Goal: Task Accomplishment & Management: Complete application form

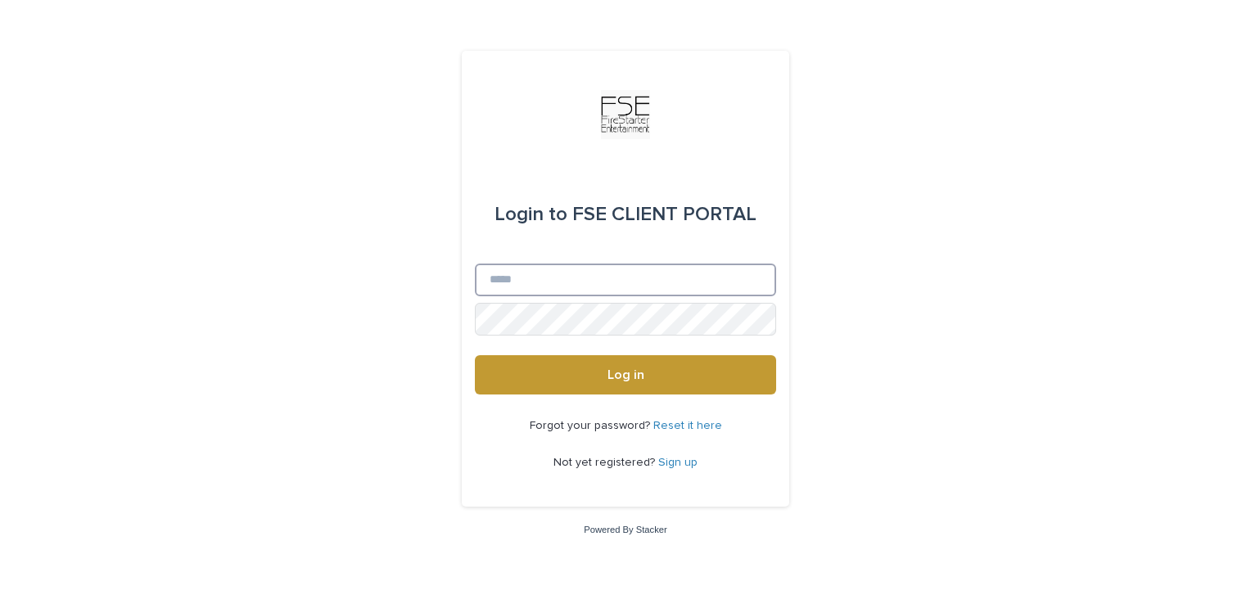
click at [519, 281] on input "Email" at bounding box center [625, 280] width 301 height 33
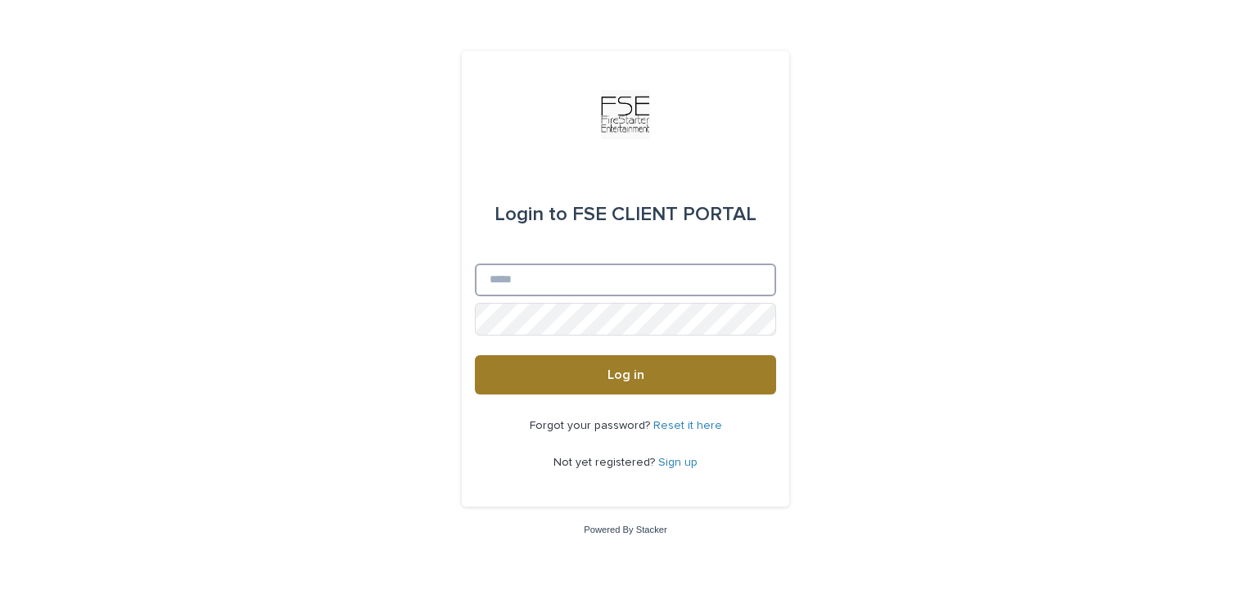
type input "**********"
click at [605, 377] on button "Log in" at bounding box center [625, 374] width 301 height 39
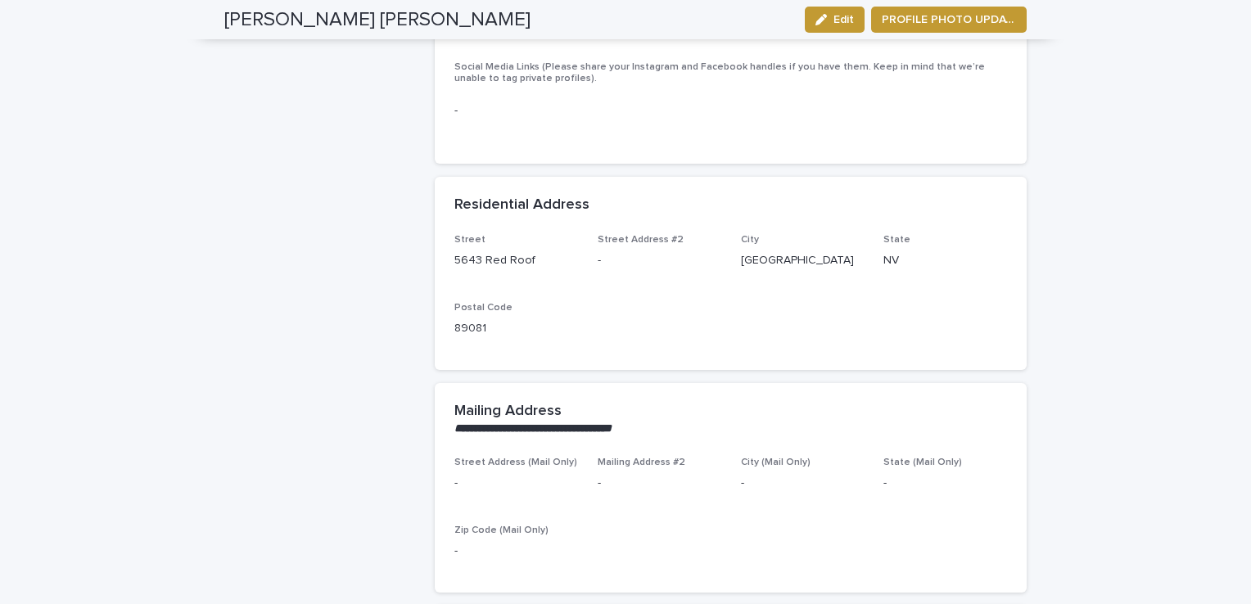
scroll to position [1146, 0]
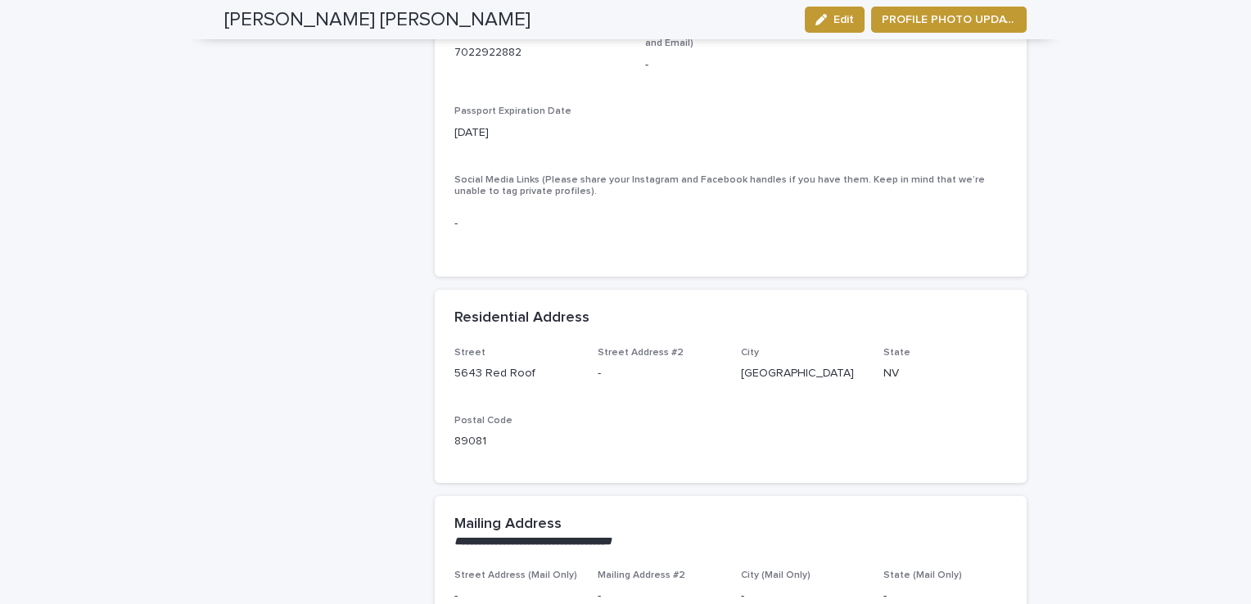
click at [560, 217] on div "-" at bounding box center [730, 224] width 553 height 40
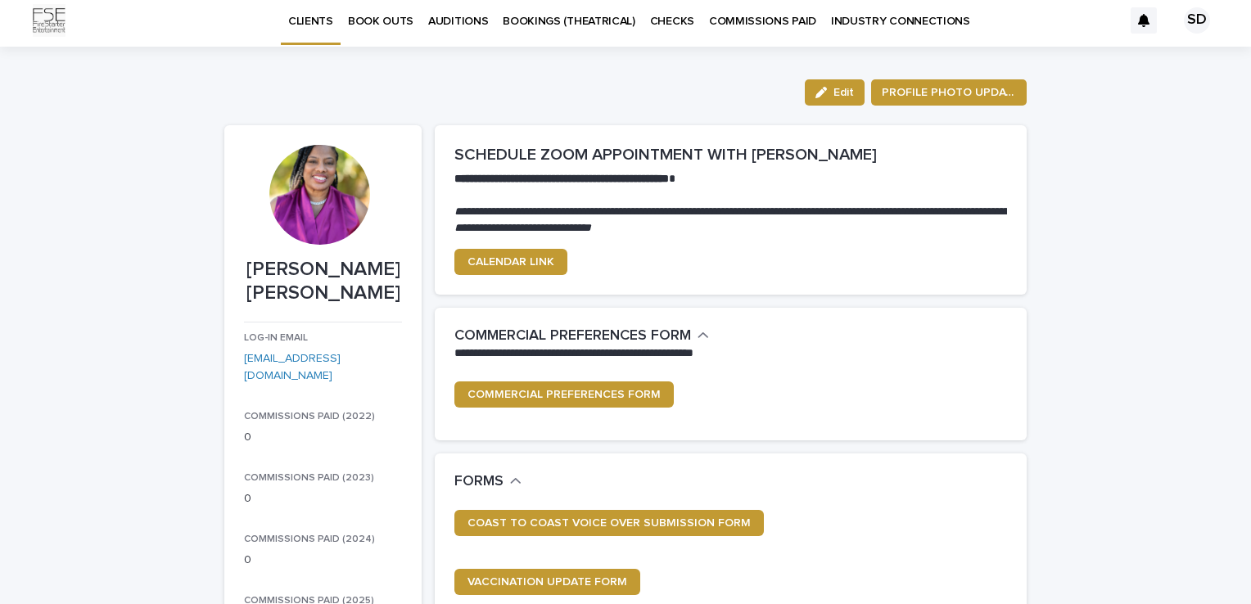
scroll to position [0, 0]
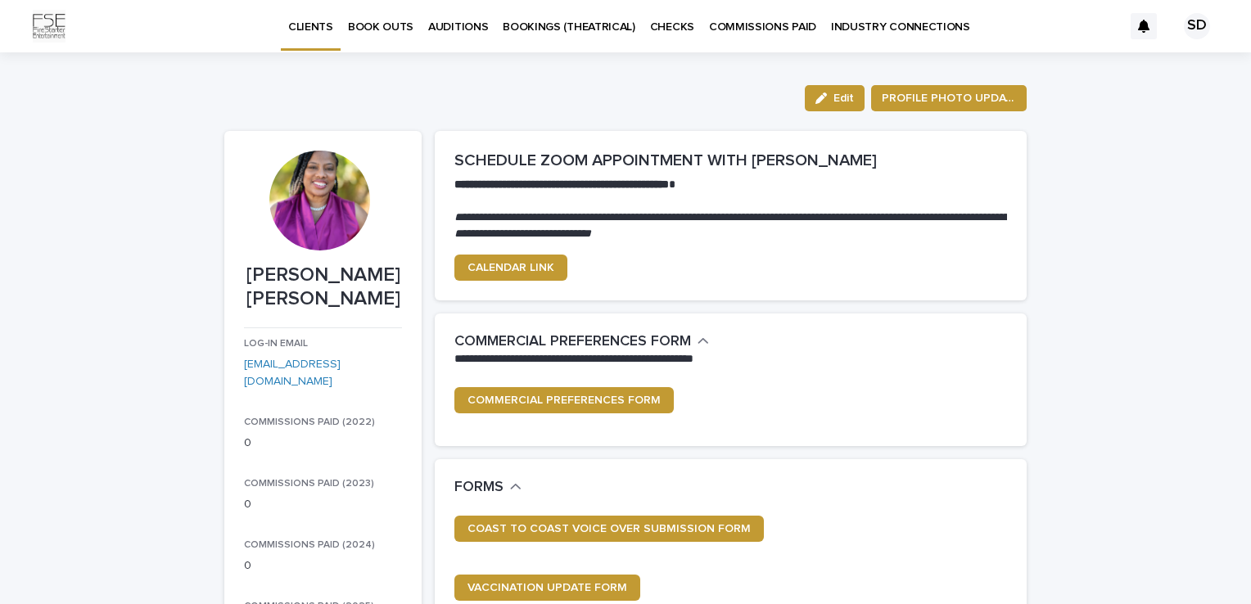
click at [395, 21] on p "BOOK OUTS" at bounding box center [381, 17] width 66 height 34
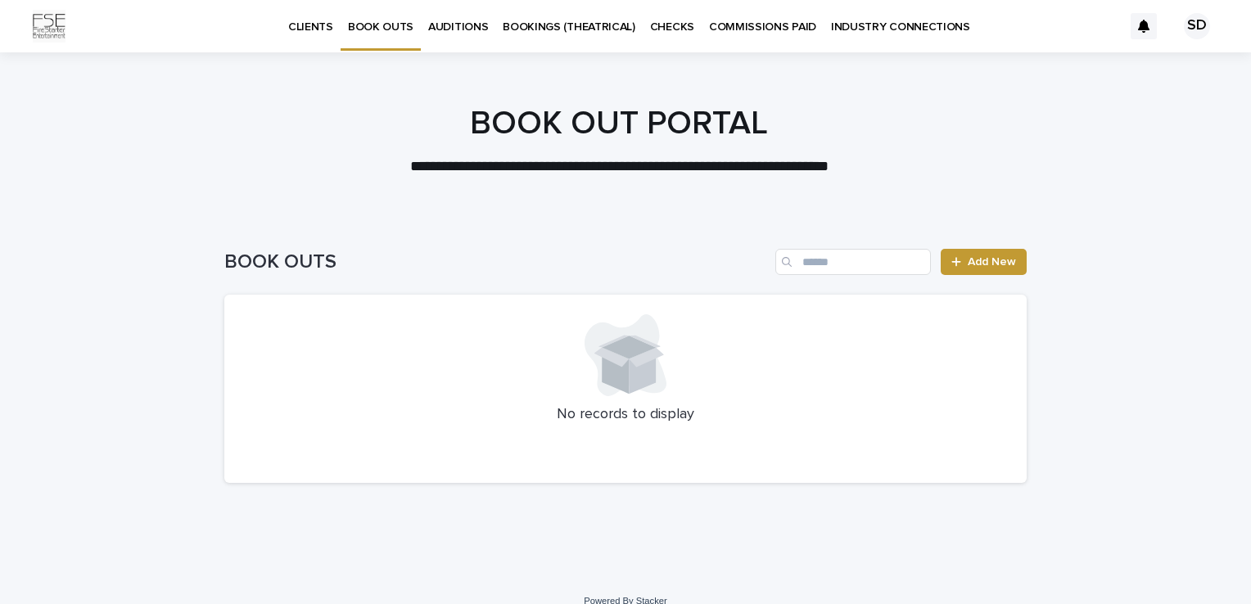
scroll to position [20, 0]
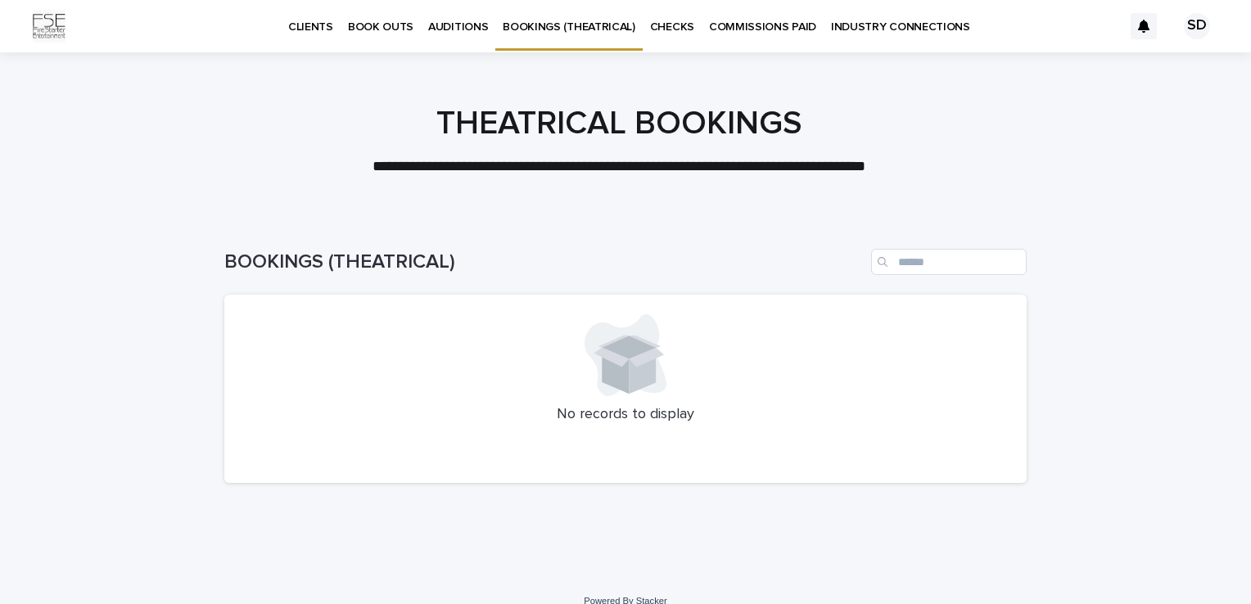
click at [449, 18] on p "AUDITIONS" at bounding box center [458, 17] width 60 height 34
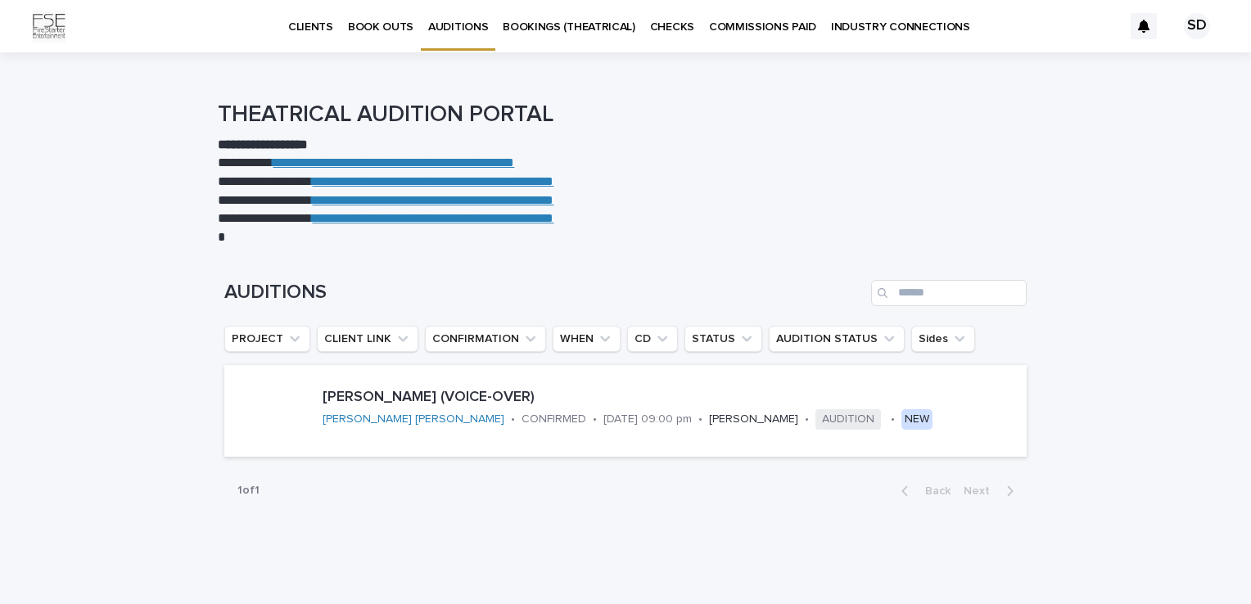
click at [301, 27] on p "CLIENTS" at bounding box center [310, 17] width 45 height 34
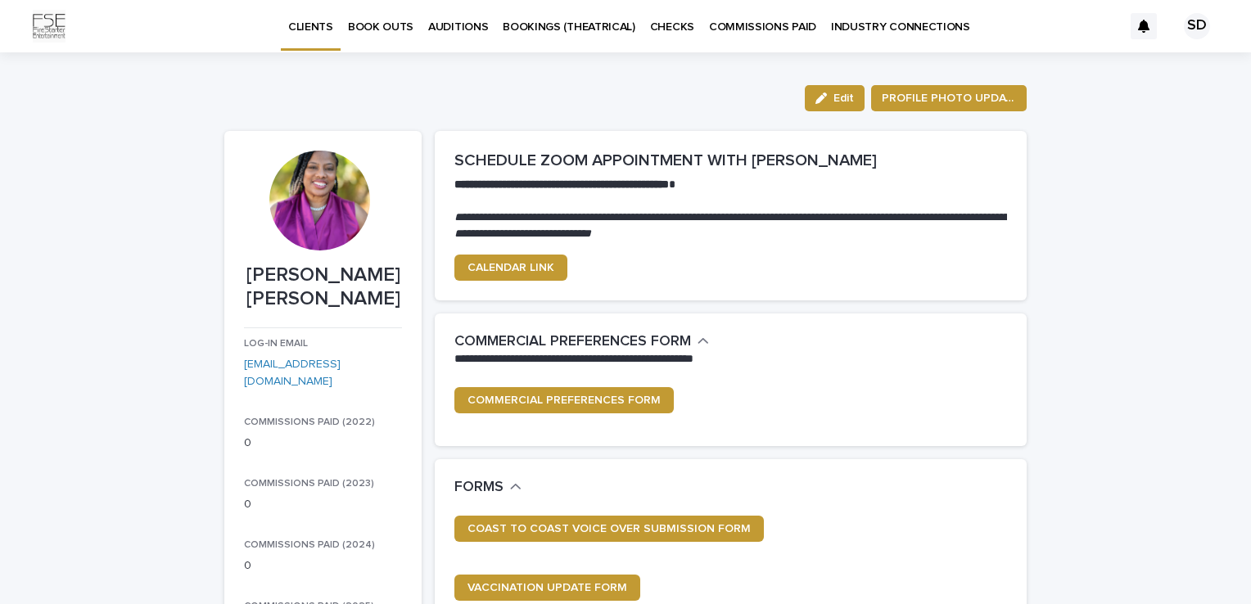
click at [377, 21] on p "BOOK OUTS" at bounding box center [381, 17] width 66 height 34
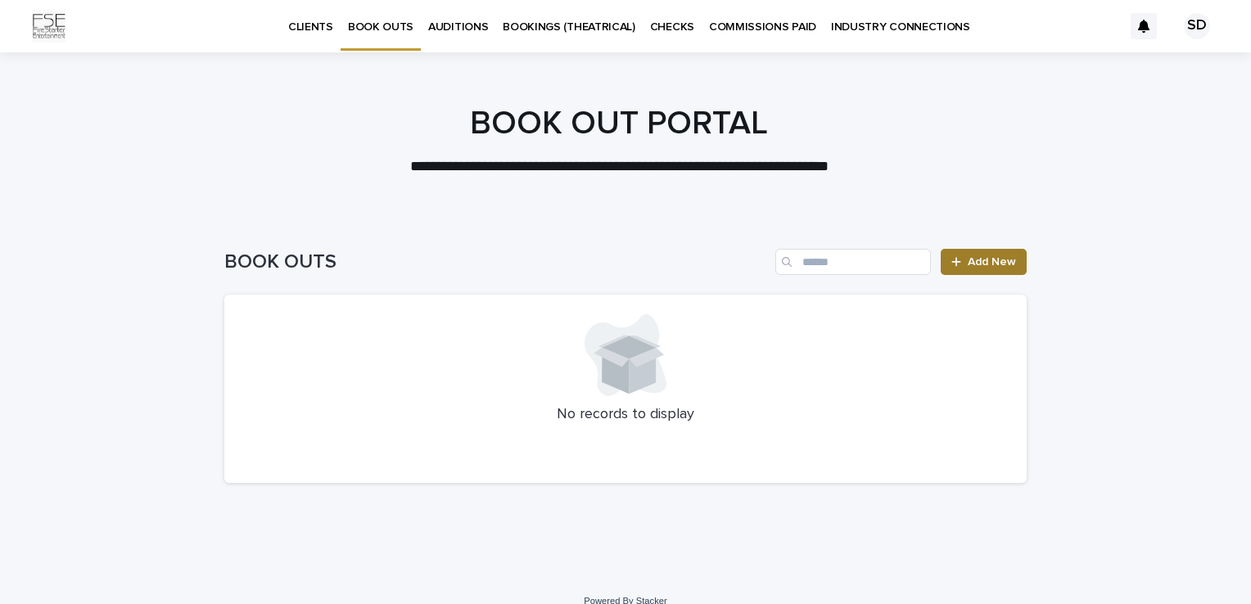
click at [989, 265] on span "Add New" at bounding box center [992, 261] width 48 height 11
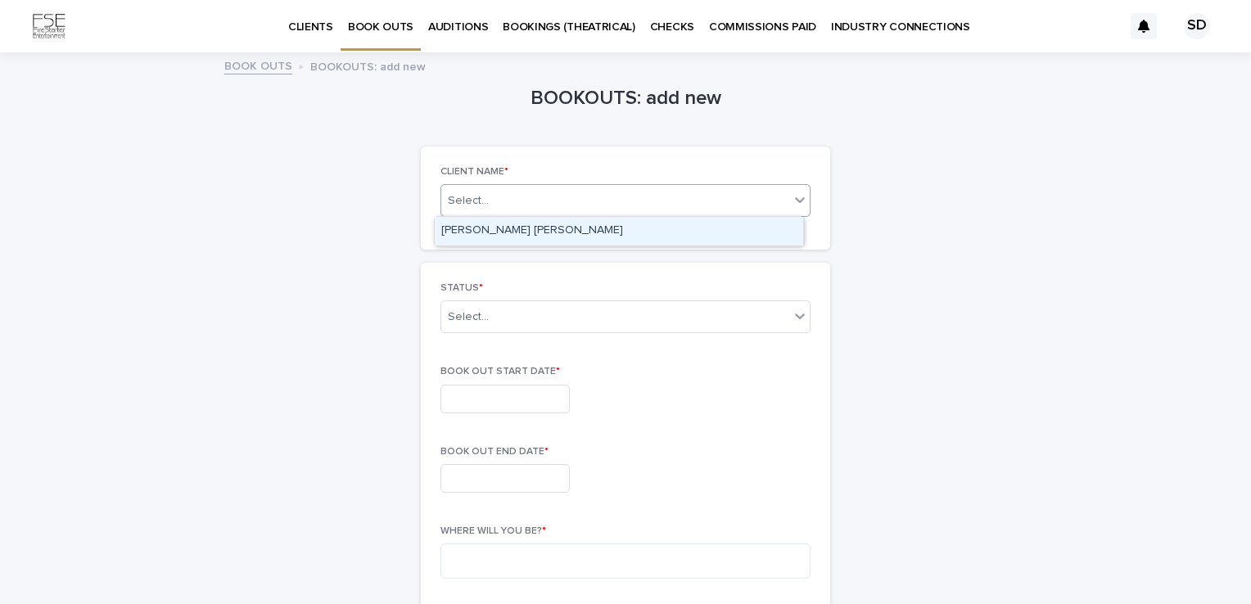
click at [793, 198] on icon at bounding box center [800, 200] width 16 height 16
click at [743, 237] on div "[PERSON_NAME] [PERSON_NAME]" at bounding box center [619, 231] width 368 height 29
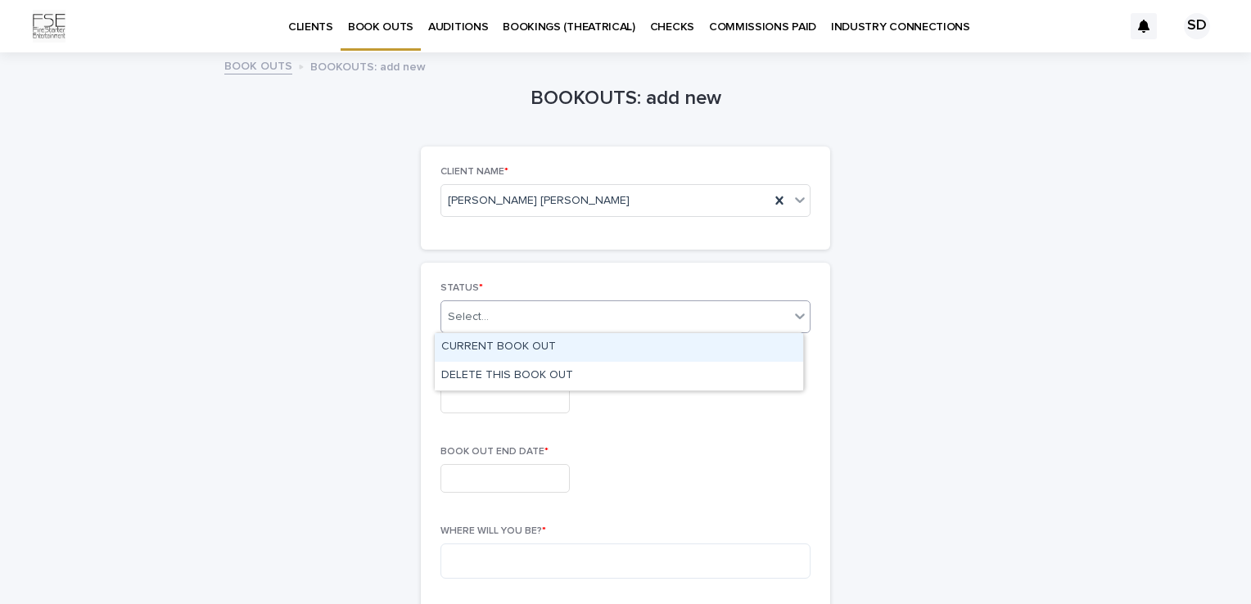
click at [802, 316] on div at bounding box center [800, 315] width 20 height 29
click at [727, 341] on div "CURRENT BOOK OUT" at bounding box center [619, 347] width 368 height 29
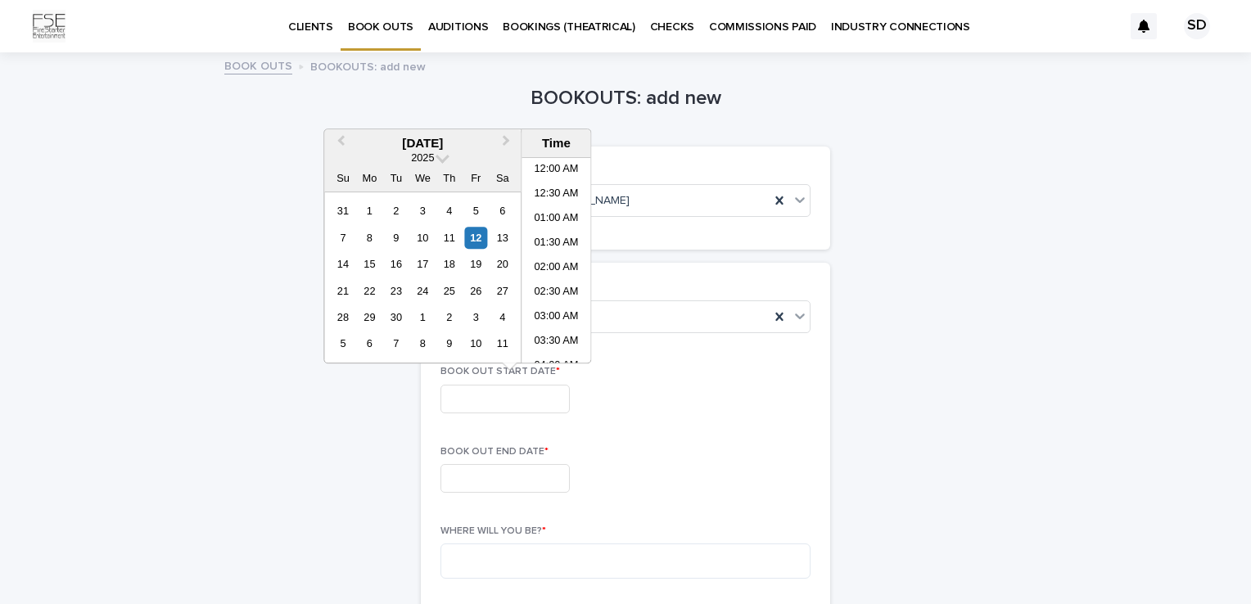
scroll to position [549, 0]
click at [489, 392] on input "text" at bounding box center [504, 399] width 129 height 29
click at [475, 239] on div "12" at bounding box center [476, 238] width 22 height 22
type input "**********"
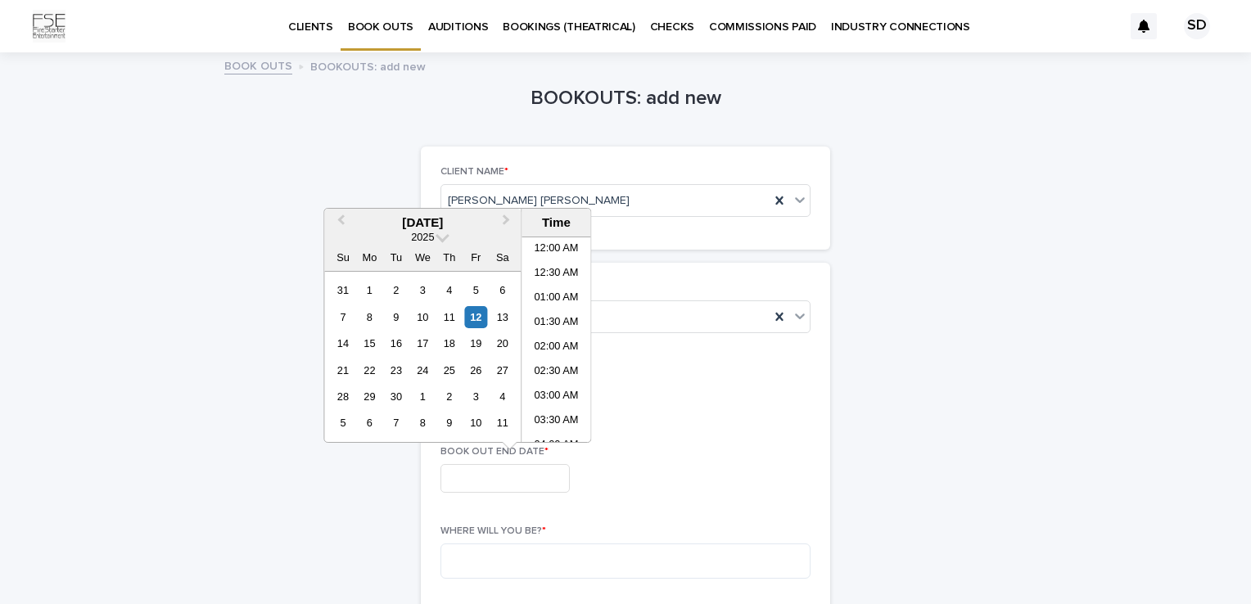
click at [504, 467] on input "text" at bounding box center [504, 478] width 129 height 29
click at [506, 221] on span "Next Month" at bounding box center [506, 222] width 0 height 22
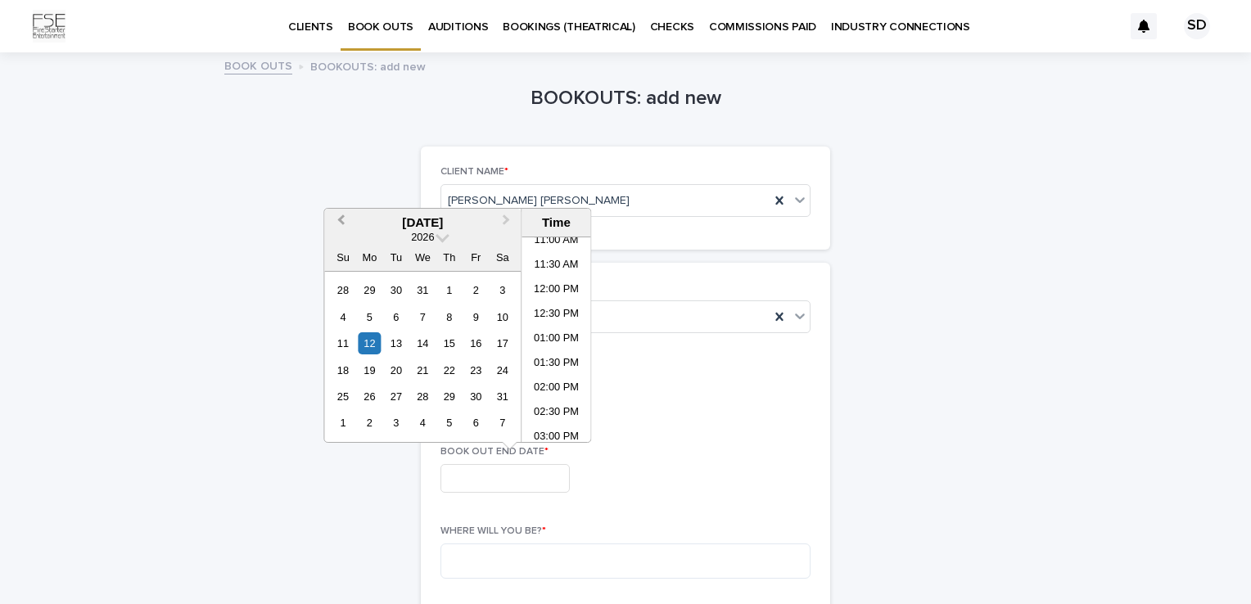
click at [339, 215] on button "Previous Month" at bounding box center [339, 223] width 26 height 26
click at [341, 221] on span "Previous Month" at bounding box center [341, 222] width 0 height 22
click at [372, 319] on div "3" at bounding box center [370, 317] width 22 height 22
type input "**********"
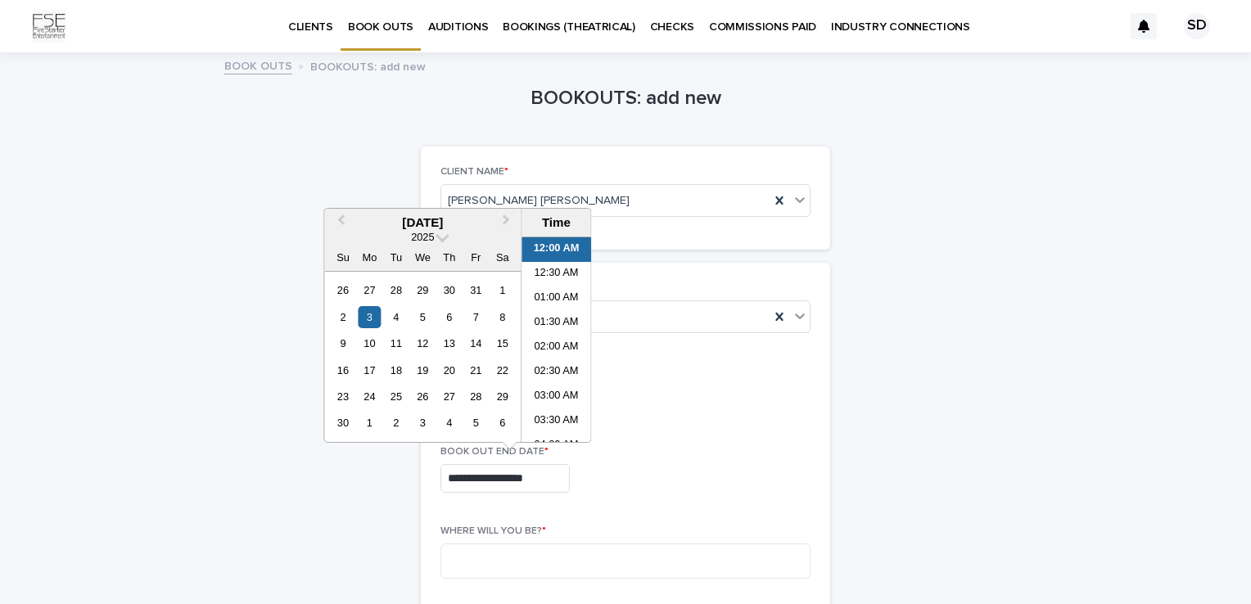
click at [556, 250] on li "12:00 AM" at bounding box center [557, 249] width 70 height 25
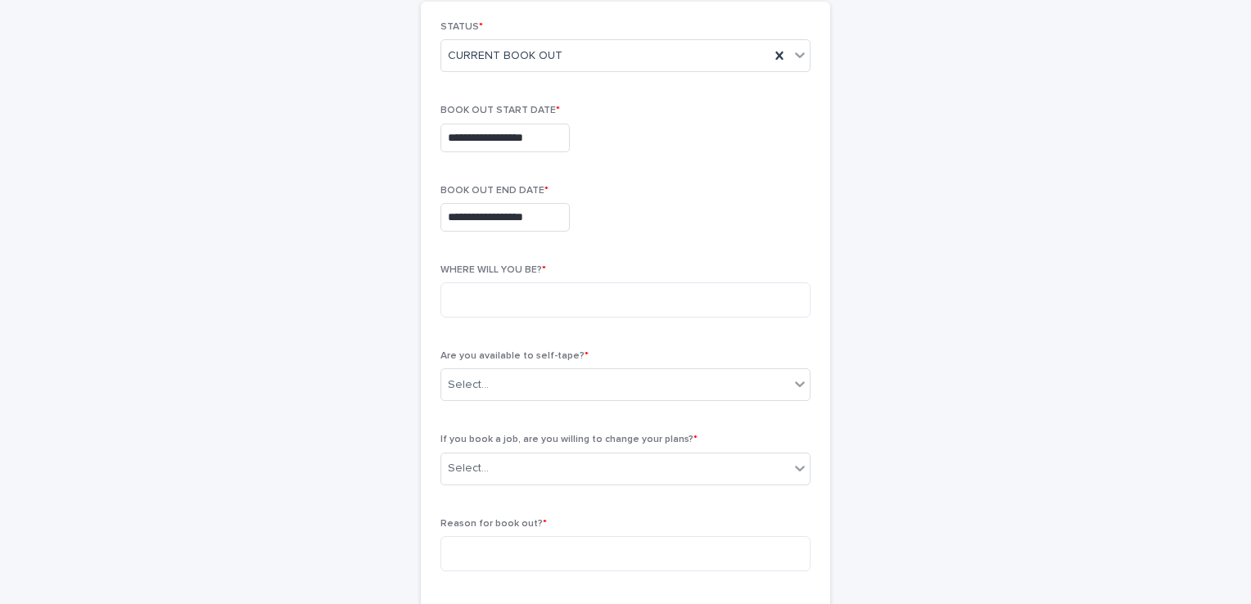
scroll to position [288, 0]
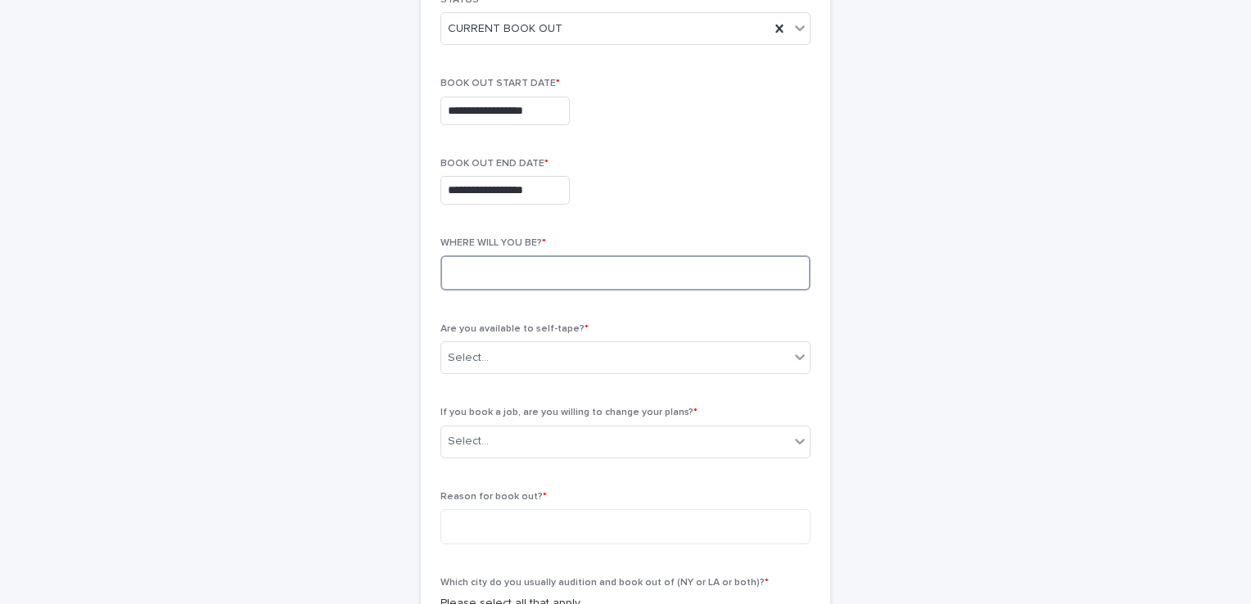
click at [472, 278] on textarea at bounding box center [625, 272] width 370 height 35
type textarea "**********"
click at [801, 355] on icon at bounding box center [800, 357] width 16 height 16
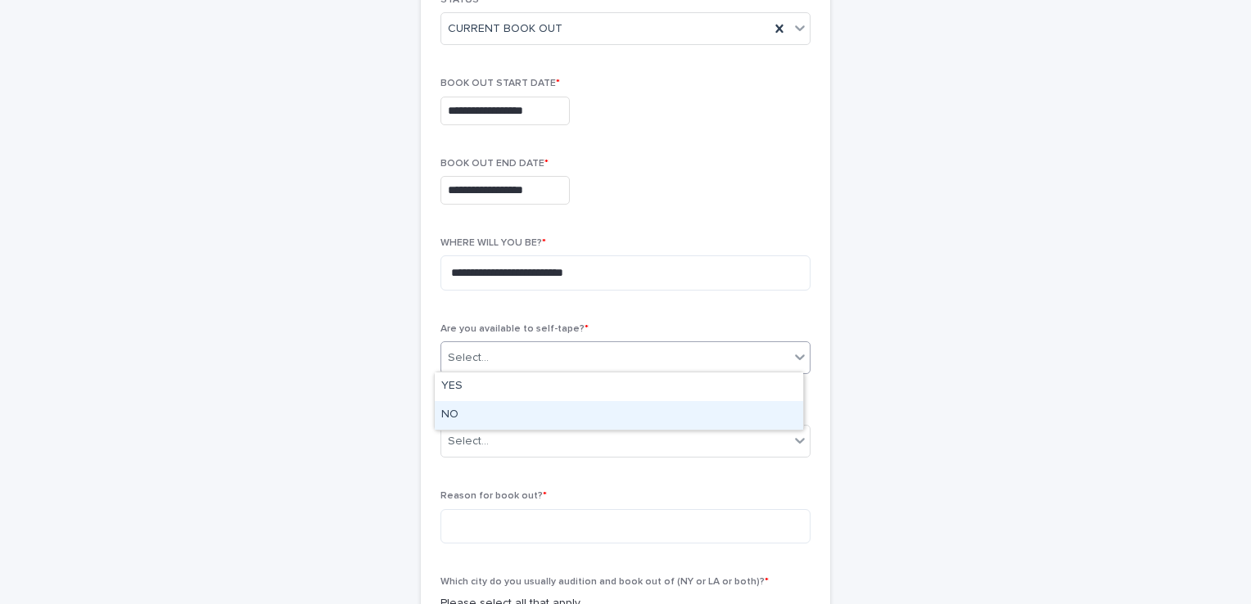
click at [647, 414] on div "NO" at bounding box center [619, 415] width 368 height 29
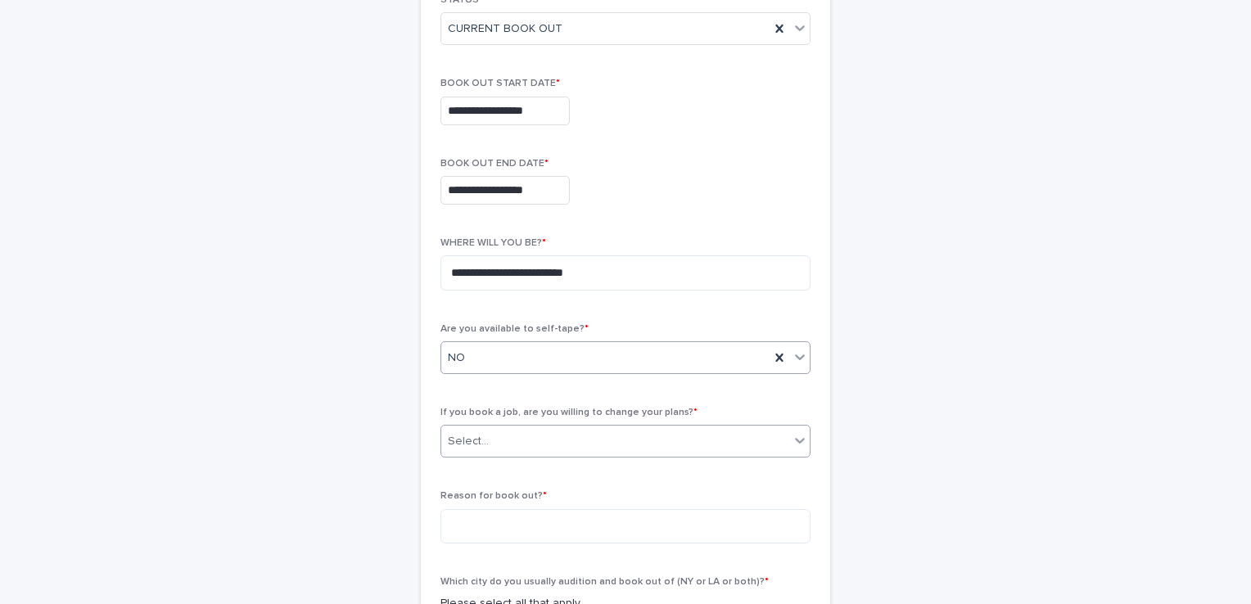
click at [792, 434] on icon at bounding box center [800, 440] width 16 height 16
click at [740, 468] on div "YES" at bounding box center [619, 470] width 368 height 29
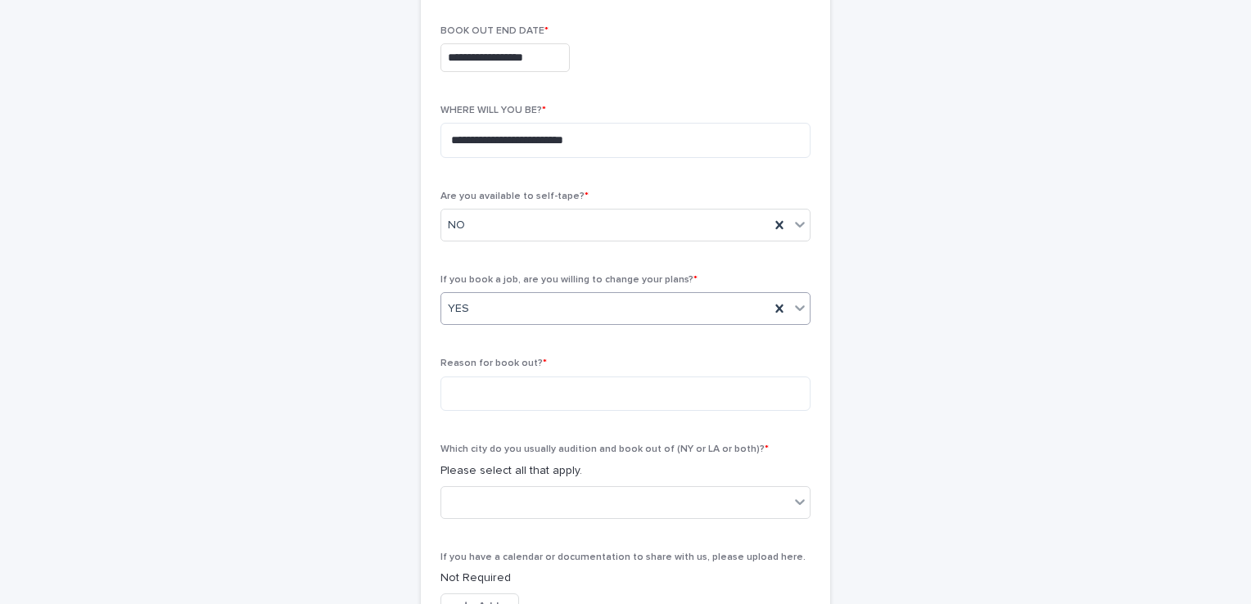
scroll to position [428, 0]
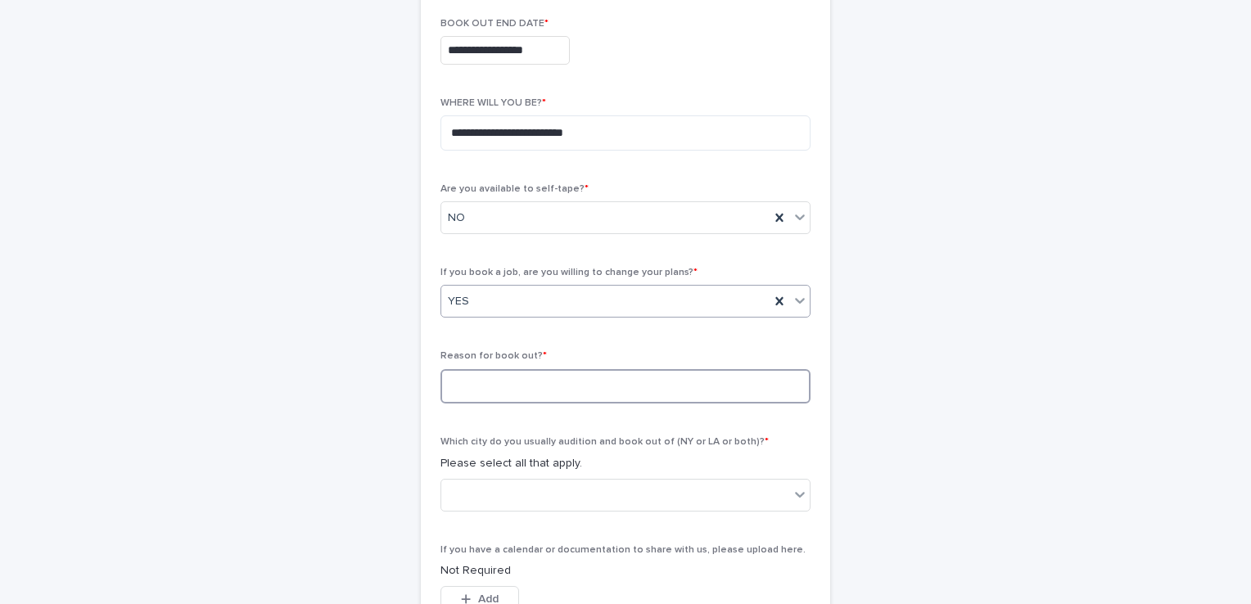
click at [573, 369] on textarea at bounding box center [625, 386] width 370 height 35
click at [573, 369] on textarea "*" at bounding box center [625, 386] width 370 height 35
type textarea "*"
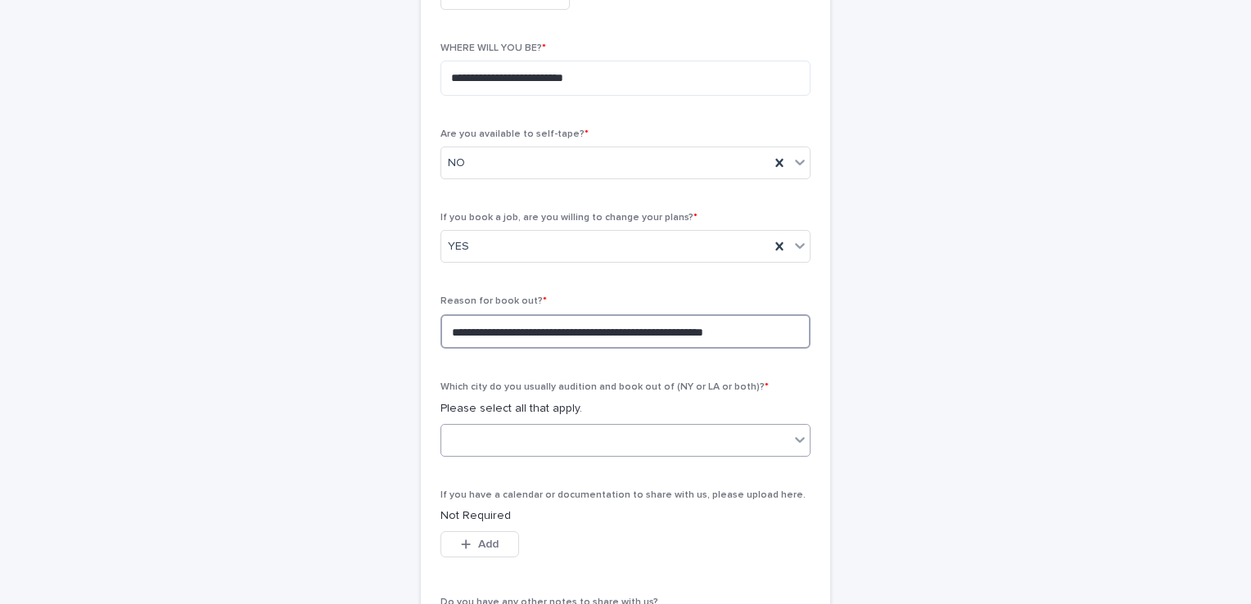
scroll to position [484, 0]
type textarea "**********"
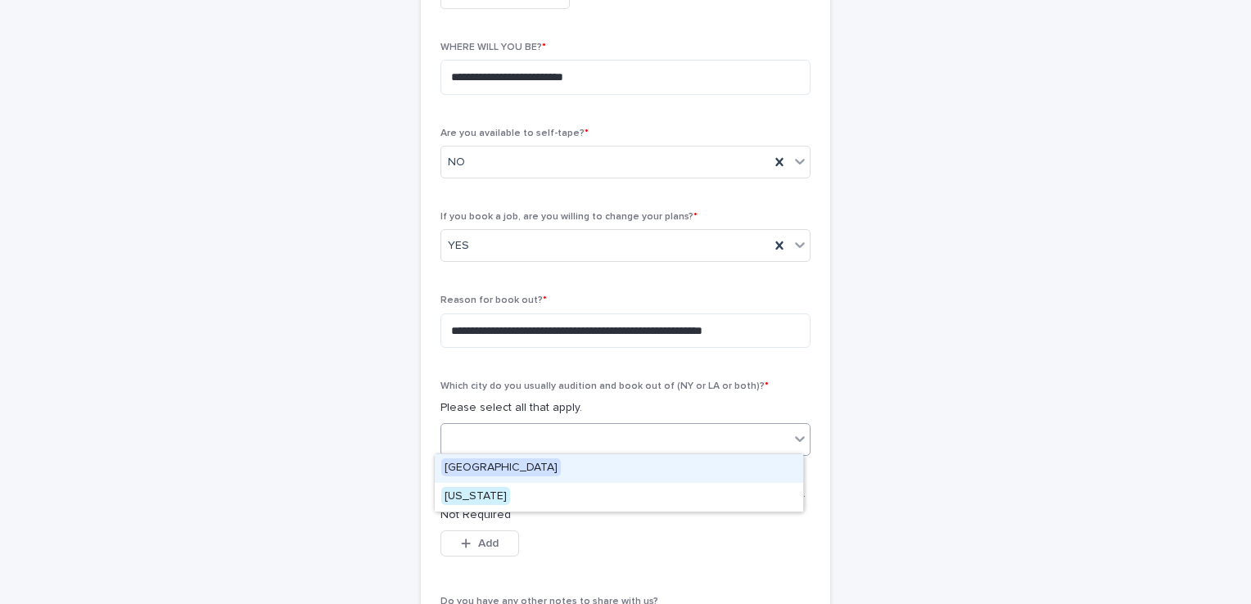
click at [793, 436] on icon at bounding box center [800, 439] width 16 height 16
click at [472, 468] on span "[GEOGRAPHIC_DATA]" at bounding box center [501, 468] width 120 height 18
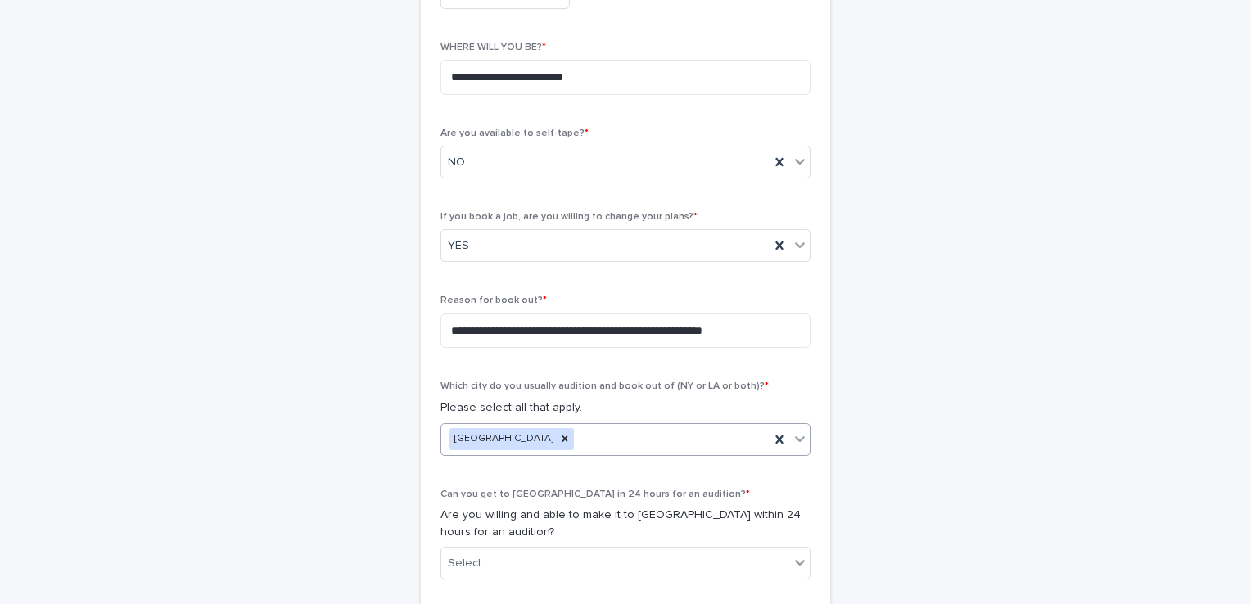
scroll to position [608, 0]
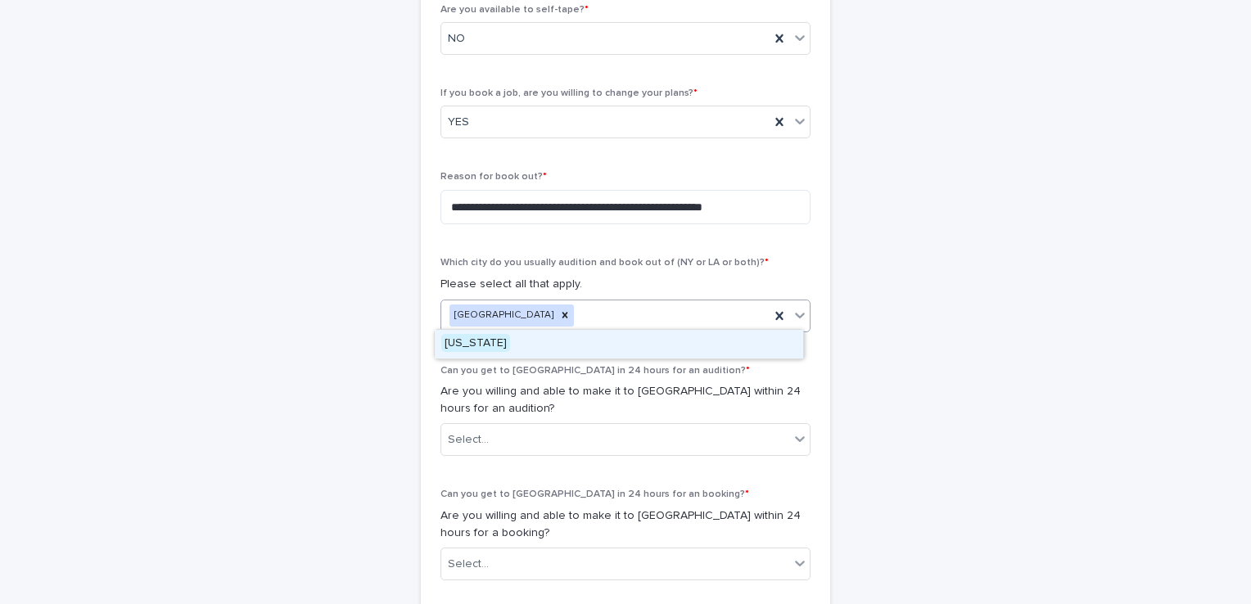
click at [792, 307] on icon at bounding box center [800, 315] width 16 height 16
click at [655, 353] on div "[US_STATE]" at bounding box center [619, 344] width 368 height 29
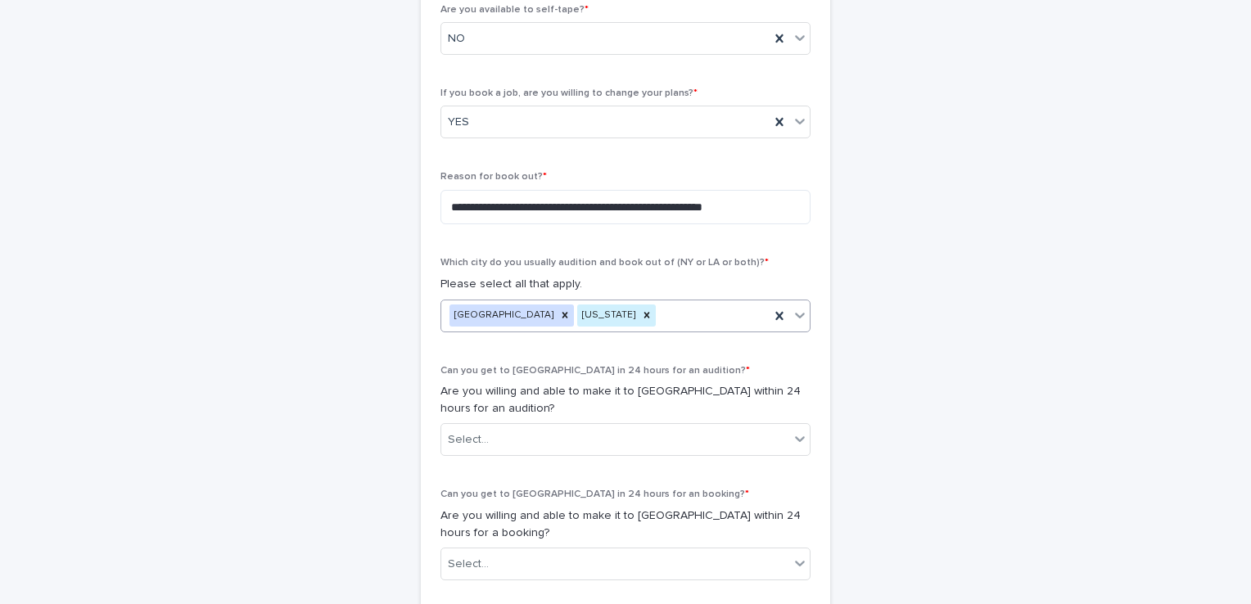
scroll to position [732, 0]
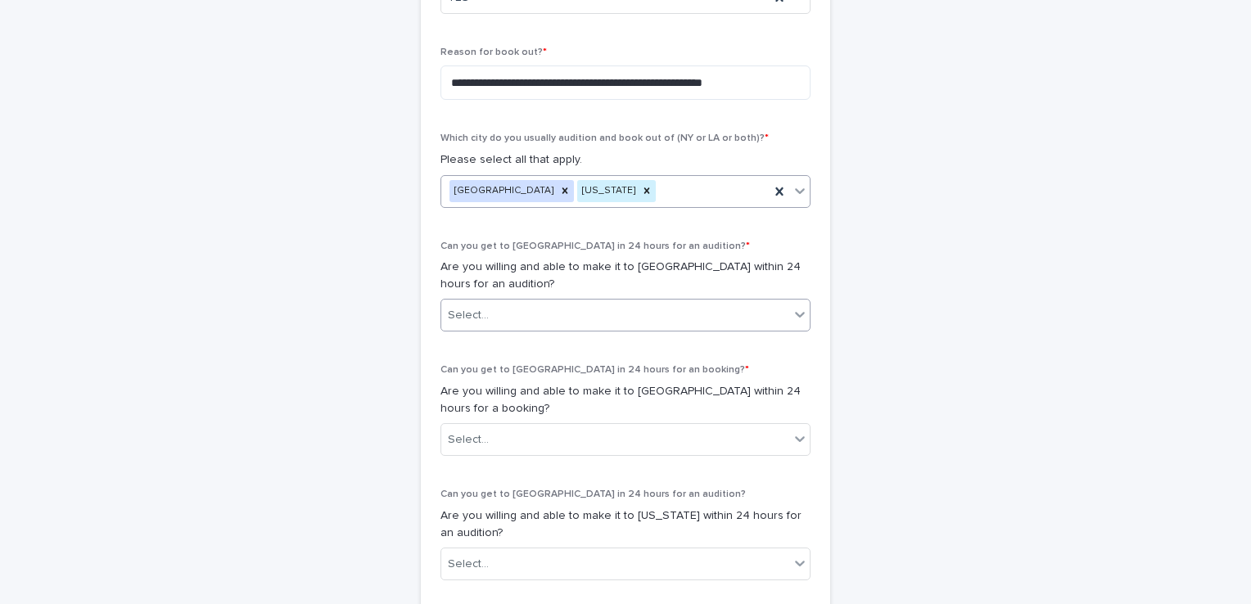
click at [792, 313] on icon at bounding box center [800, 314] width 16 height 16
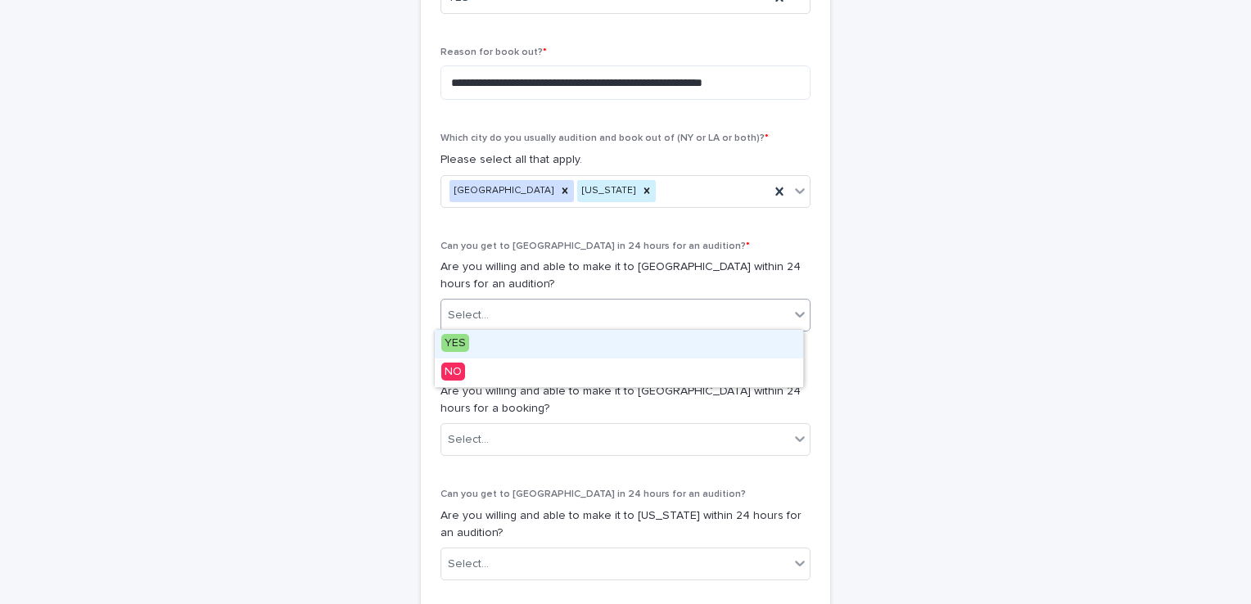
click at [747, 339] on div "YES" at bounding box center [619, 344] width 368 height 29
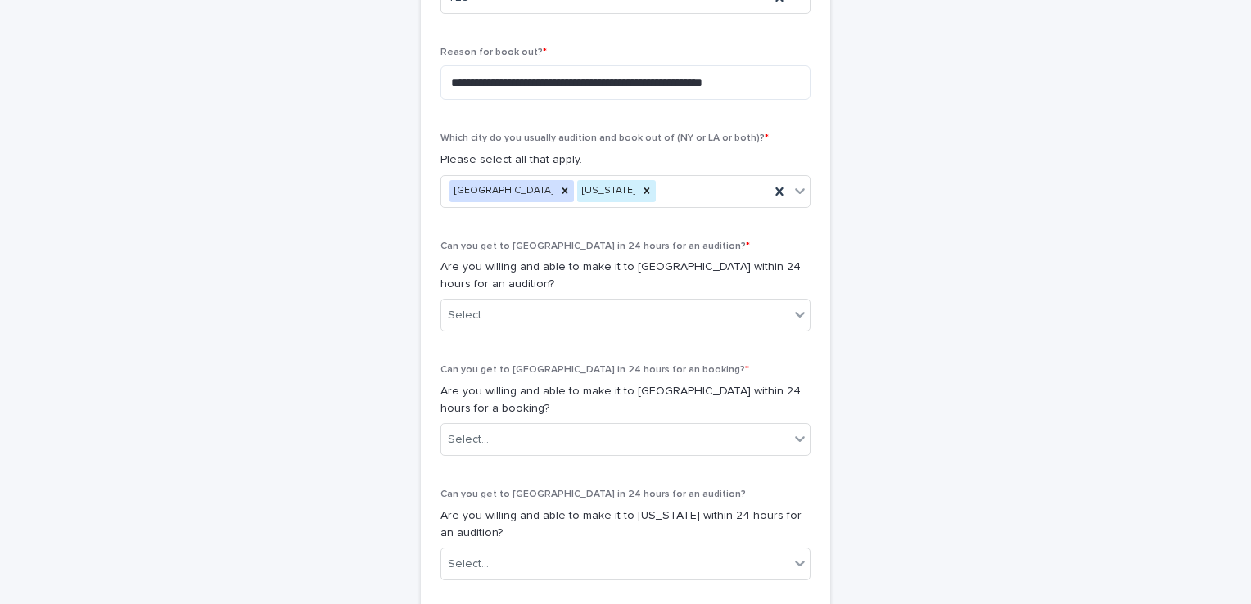
click at [747, 339] on div "Can you get to [GEOGRAPHIC_DATA] in 24 hours for an audition? * Are you willing…" at bounding box center [625, 293] width 370 height 105
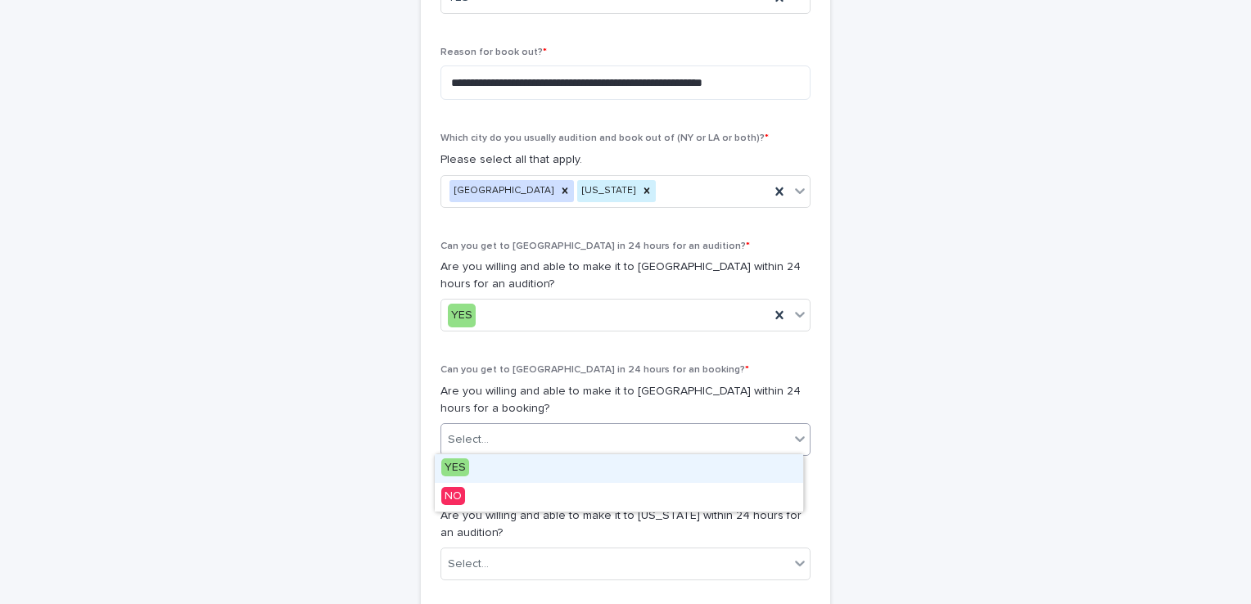
click at [796, 437] on icon at bounding box center [800, 440] width 10 height 6
click at [732, 471] on div "YES" at bounding box center [619, 468] width 368 height 29
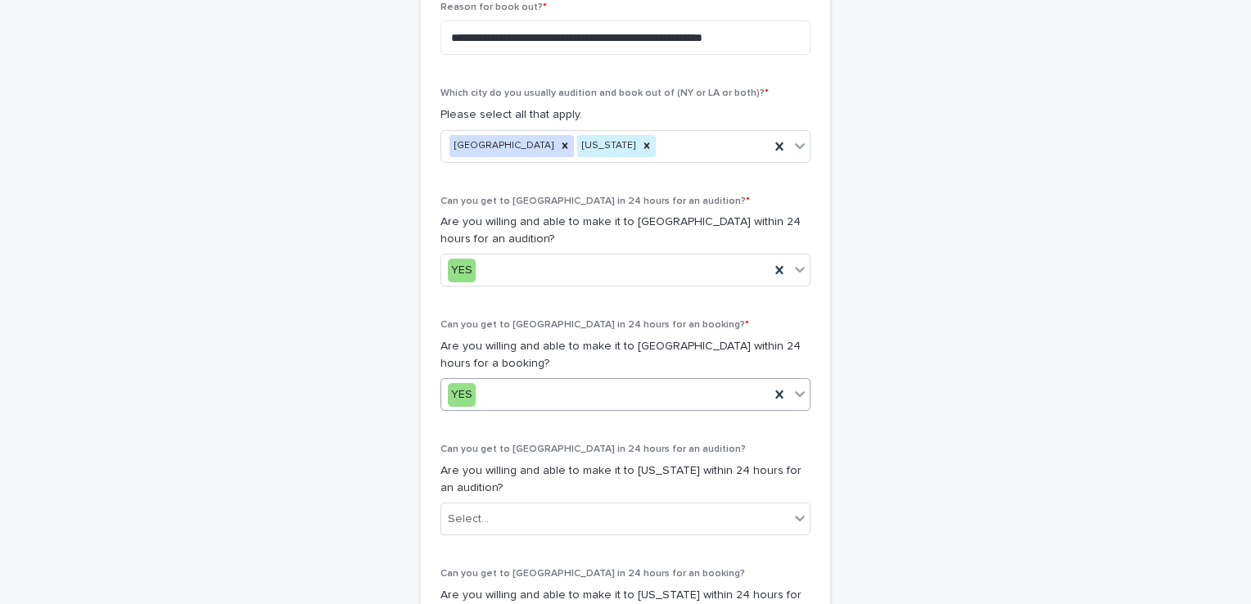
scroll to position [788, 0]
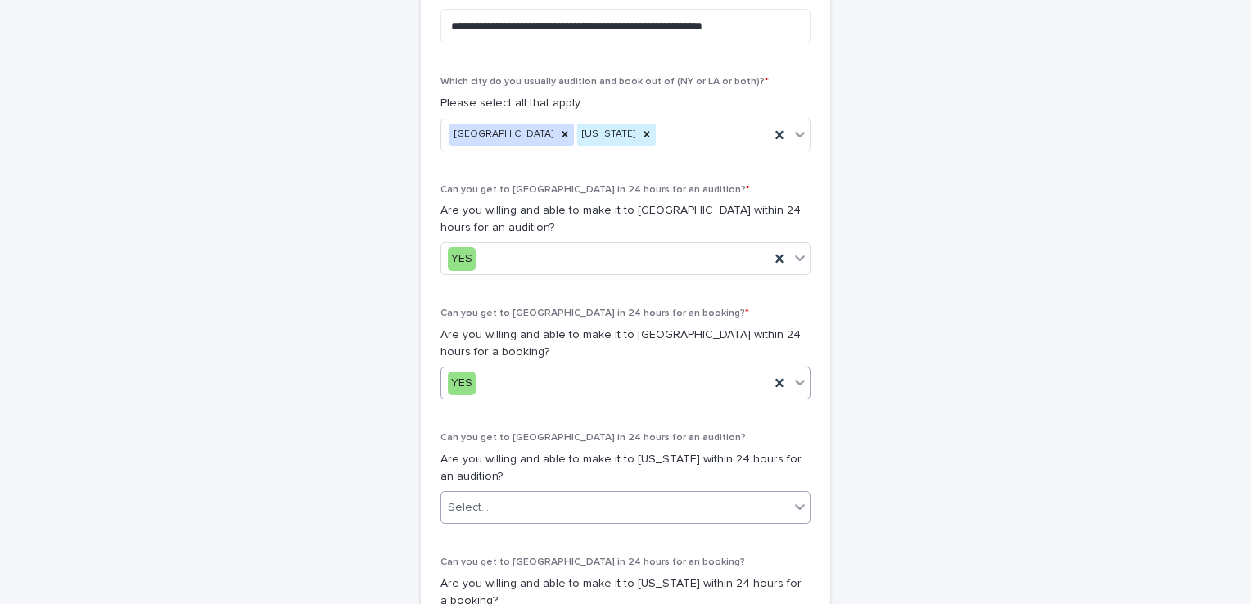
click at [792, 505] on icon at bounding box center [800, 507] width 16 height 16
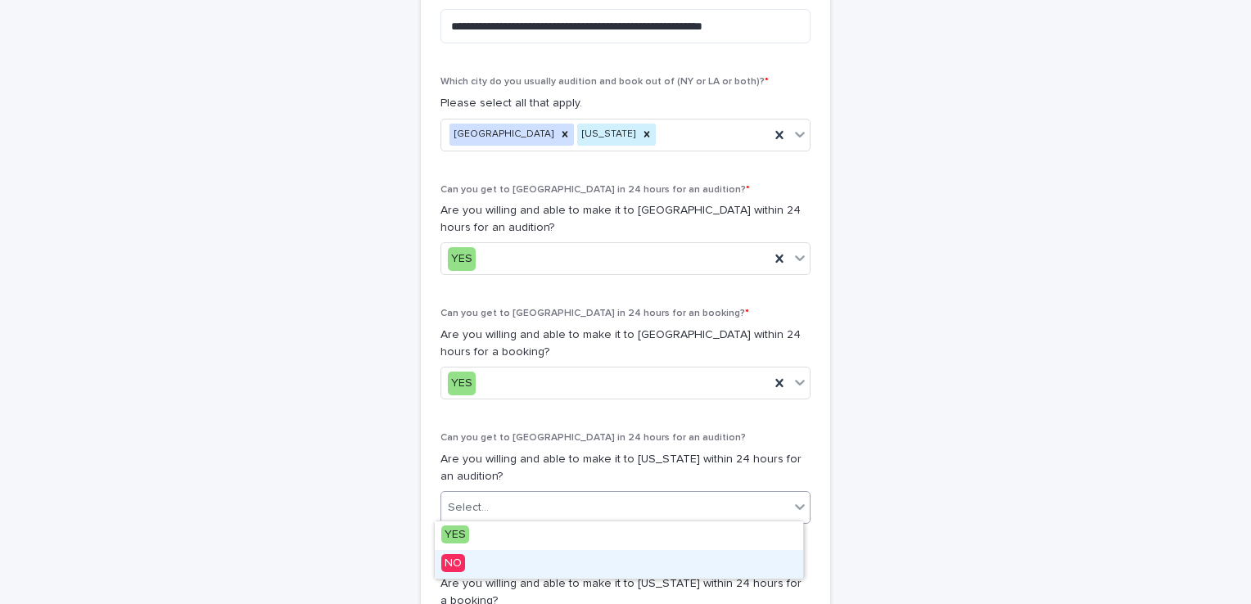
click at [701, 578] on div "NO" at bounding box center [619, 564] width 368 height 29
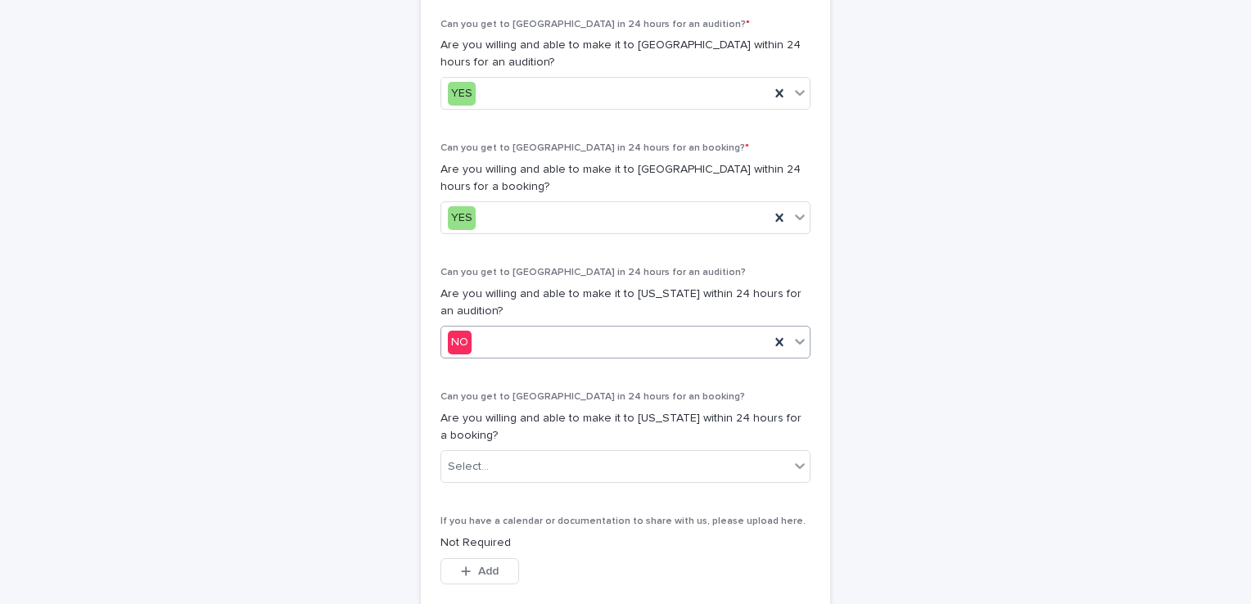
scroll to position [956, 0]
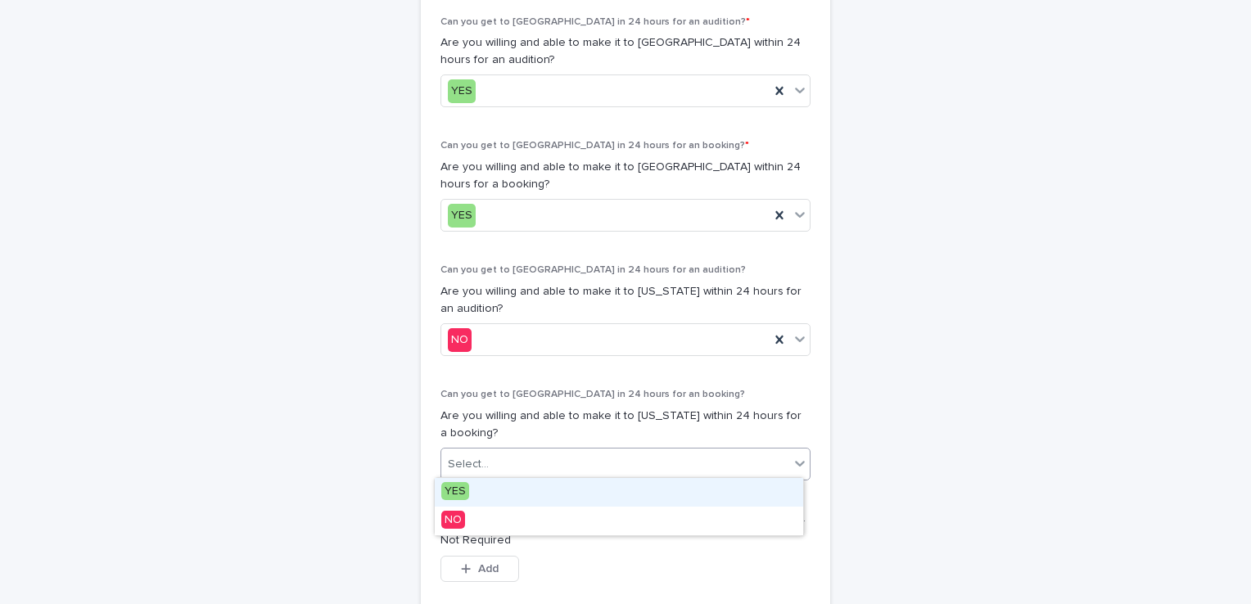
click at [792, 461] on icon at bounding box center [800, 463] width 16 height 16
click at [751, 493] on div "YES" at bounding box center [619, 492] width 368 height 29
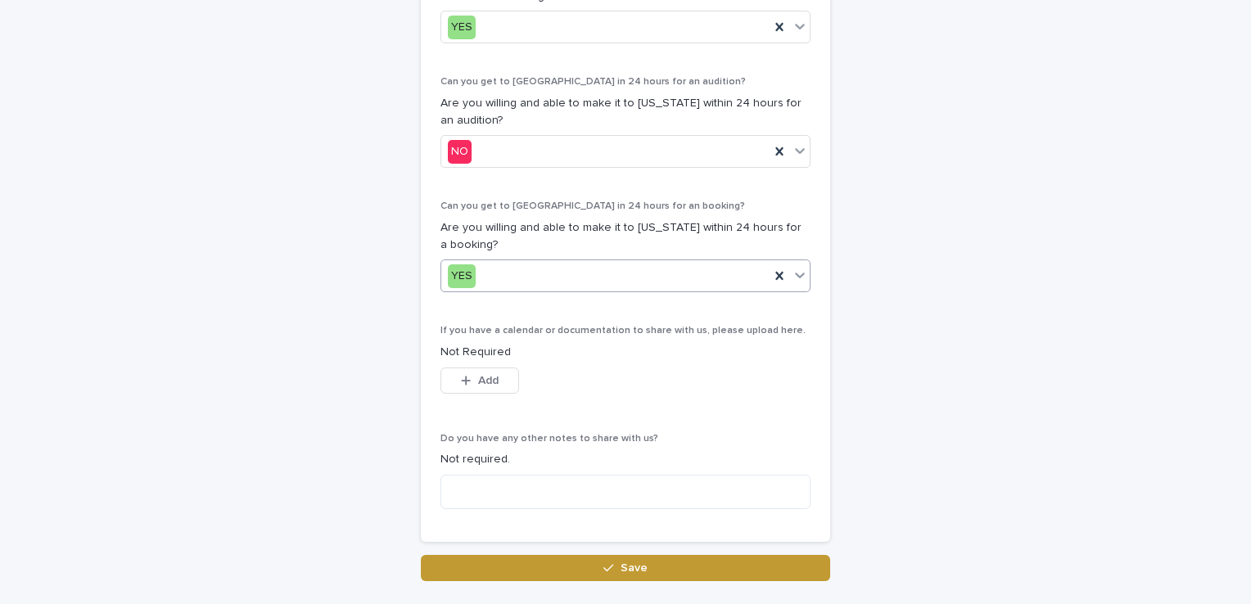
scroll to position [1150, 0]
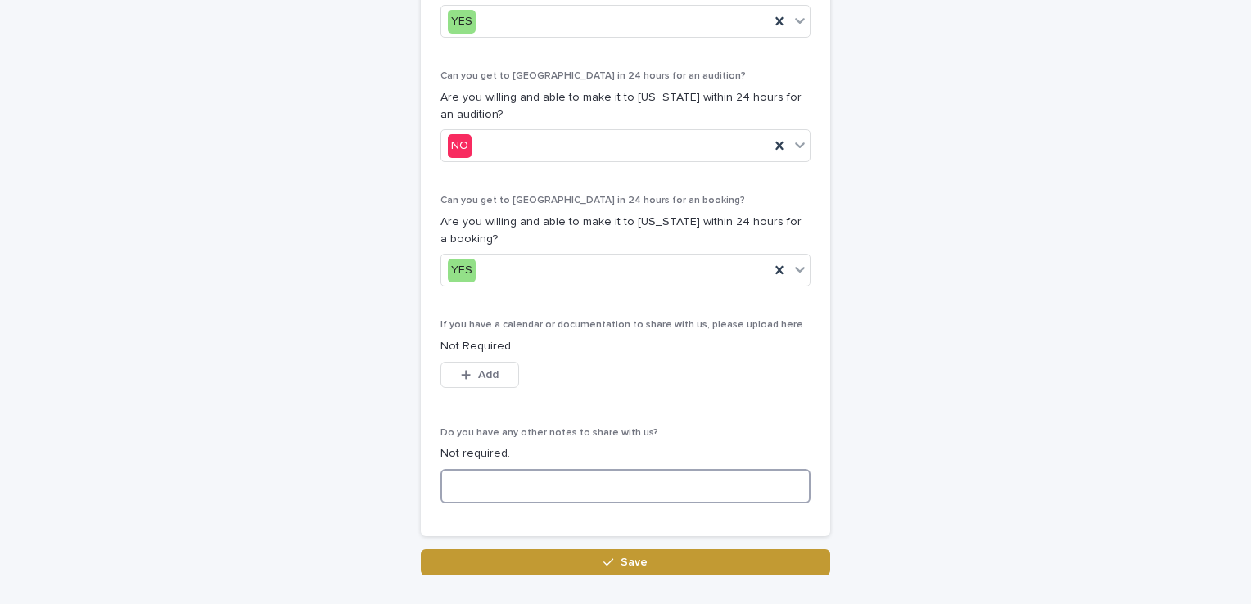
click at [486, 482] on textarea at bounding box center [625, 486] width 370 height 35
type textarea "*"
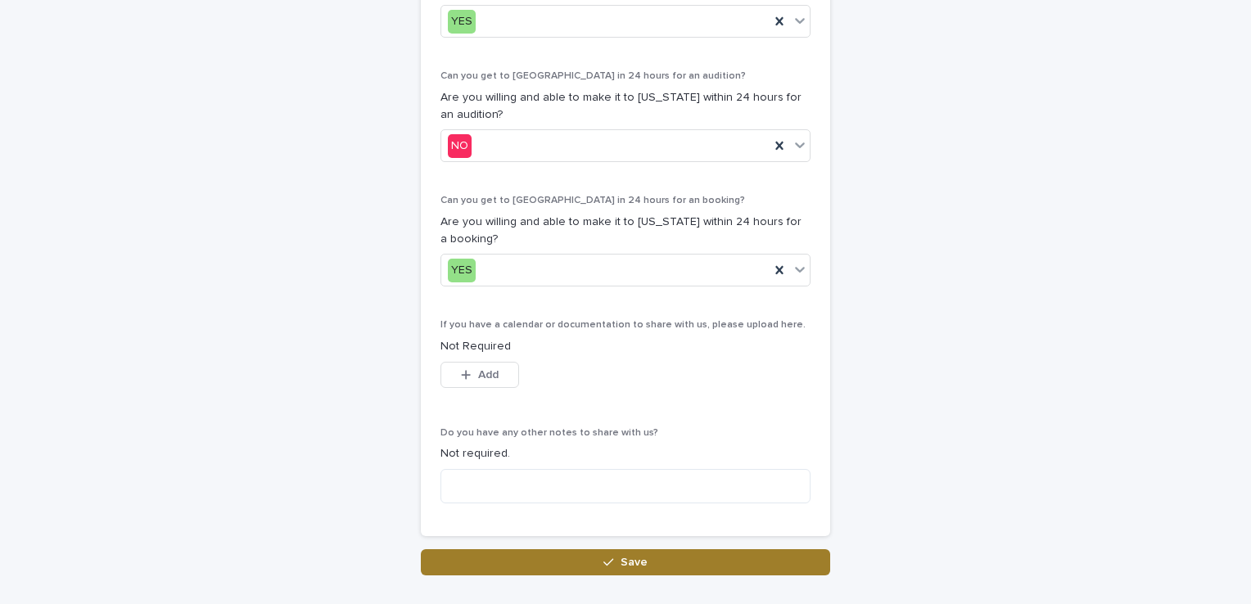
click at [603, 559] on icon "button" at bounding box center [608, 562] width 10 height 7
